Goal: Navigation & Orientation: Find specific page/section

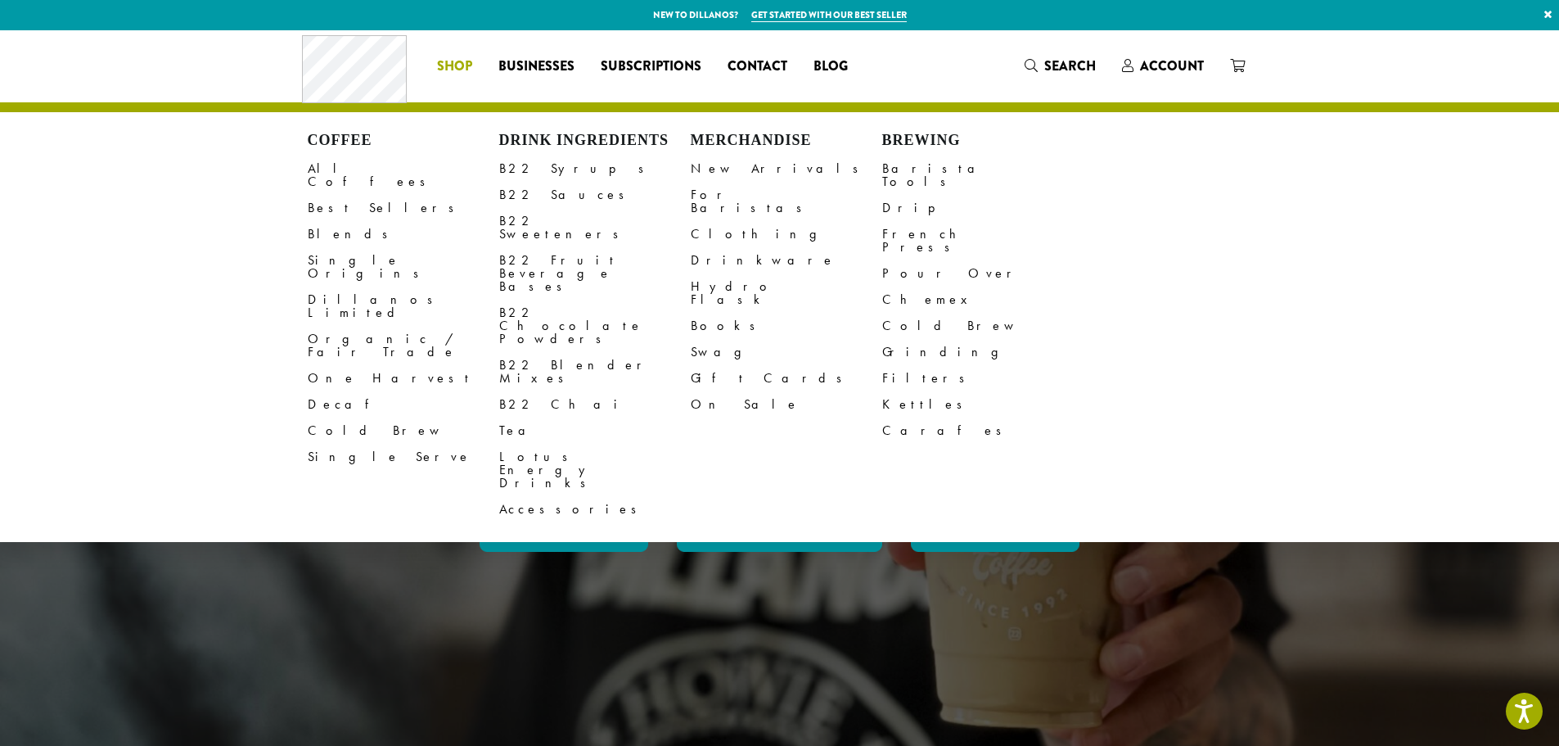
click at [455, 66] on li "Coffee All Coffees Best Sellers Blends Single Origins Dillanos Limited Organic …" at bounding box center [454, 66] width 61 height 26
click at [368, 175] on link "All Coffees" at bounding box center [404, 175] width 192 height 39
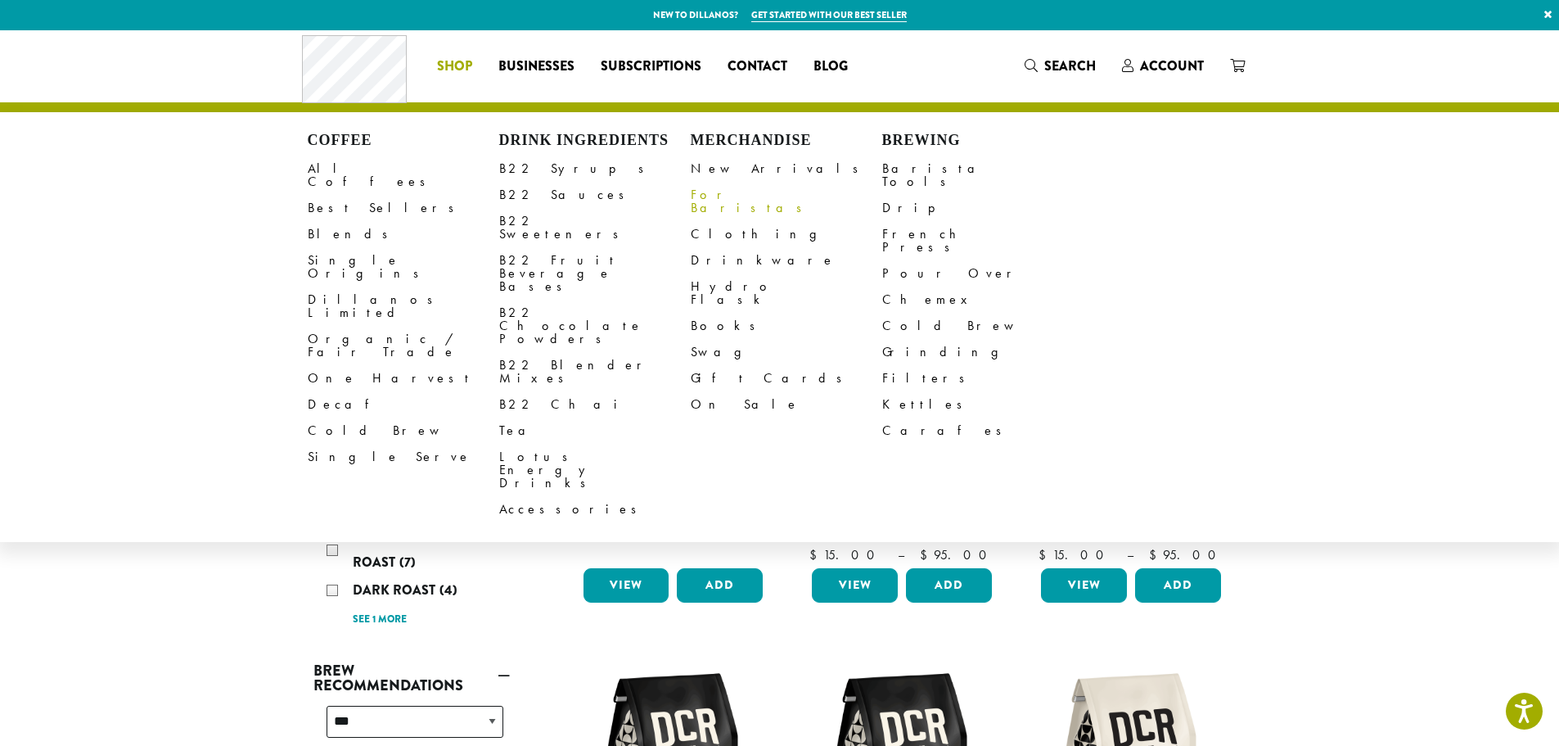
click at [732, 194] on link "For Baristas" at bounding box center [787, 201] width 192 height 39
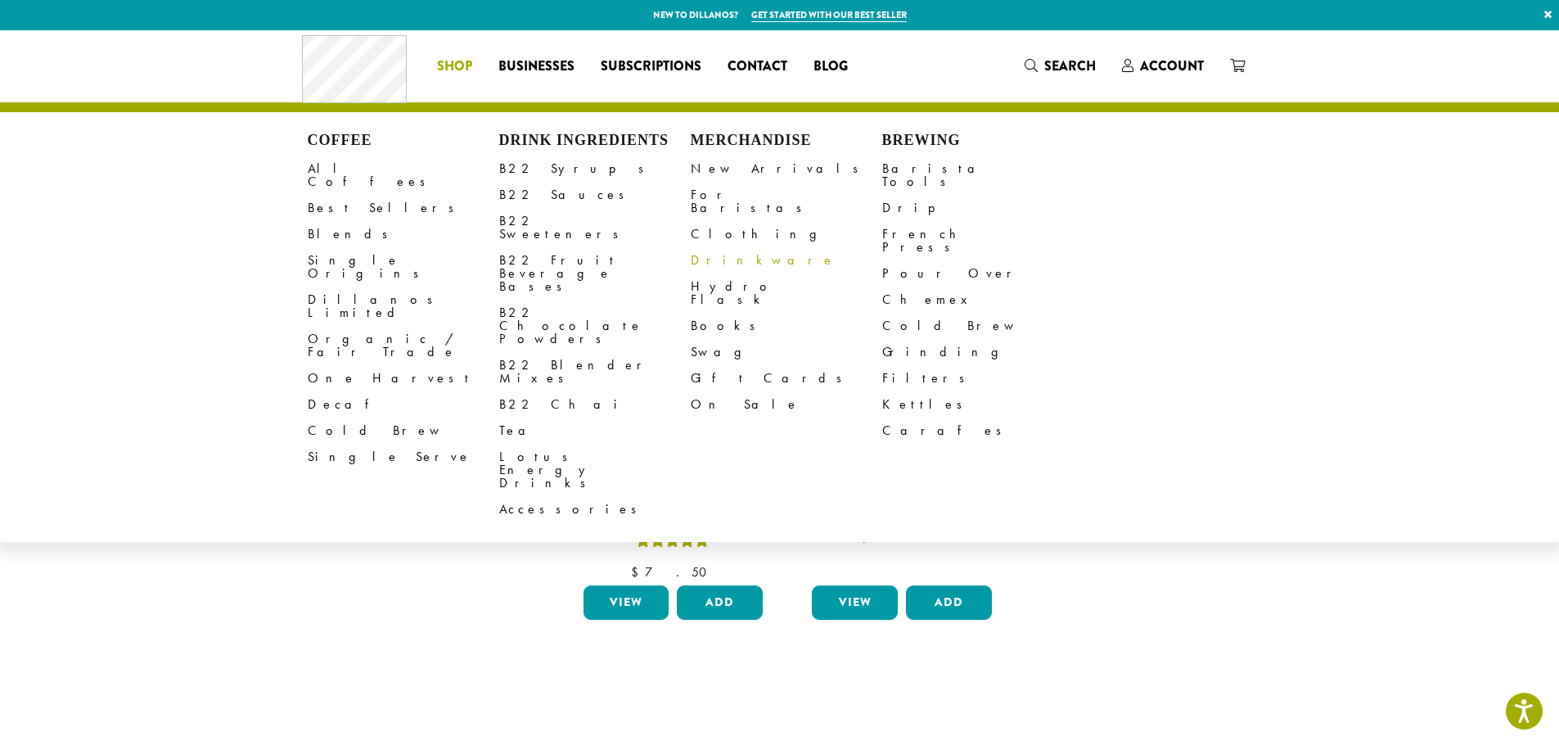
click at [719, 252] on link "Drinkware" at bounding box center [787, 260] width 192 height 26
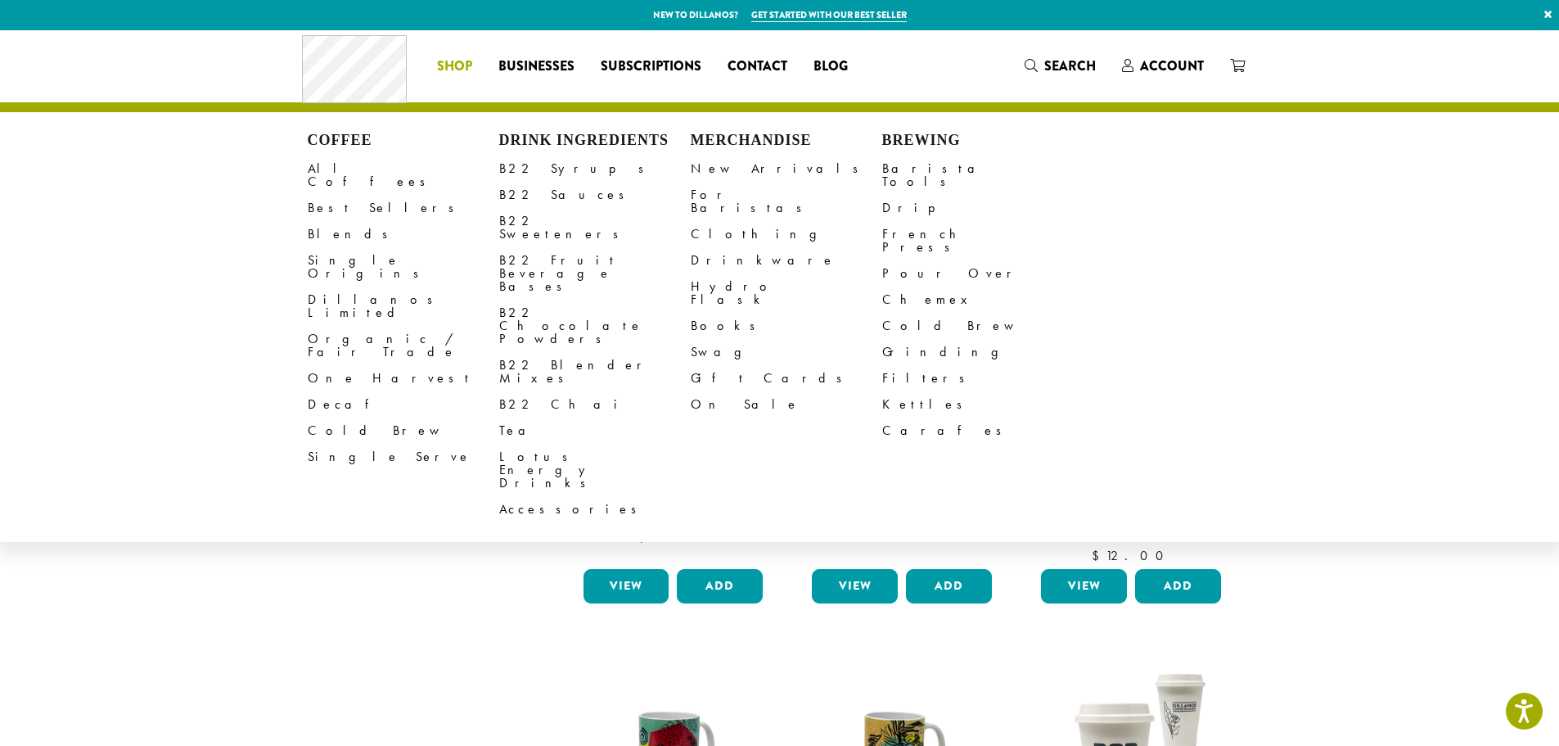
click at [448, 73] on span "Shop" at bounding box center [454, 66] width 35 height 20
click at [1017, 79] on link "Search" at bounding box center [1060, 65] width 97 height 27
